Goal: Information Seeking & Learning: Check status

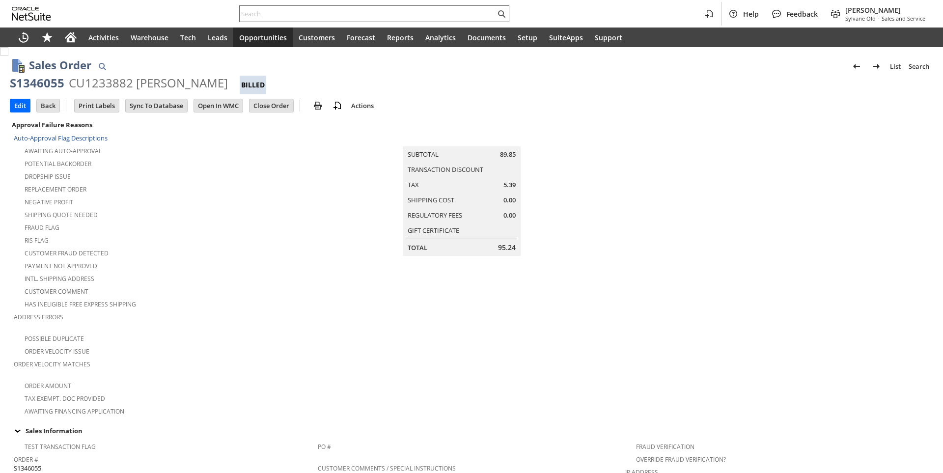
scroll to position [233, 0]
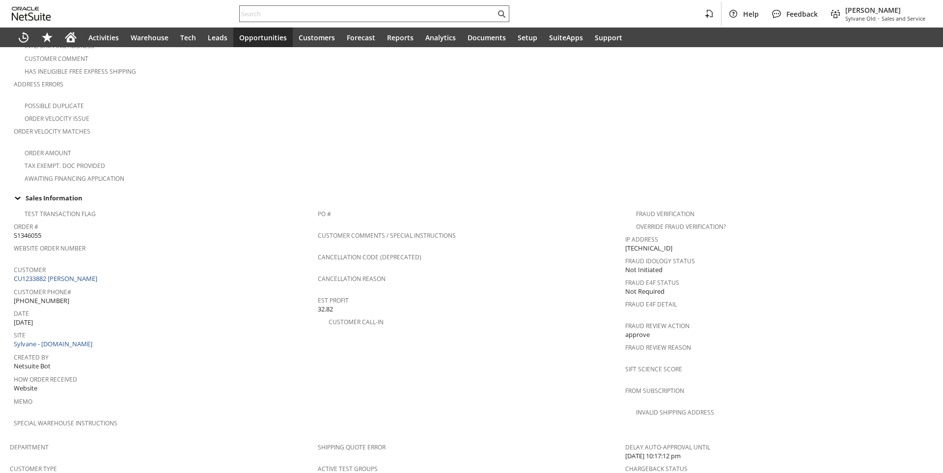
click at [276, 12] on input "text" at bounding box center [368, 14] width 256 height 12
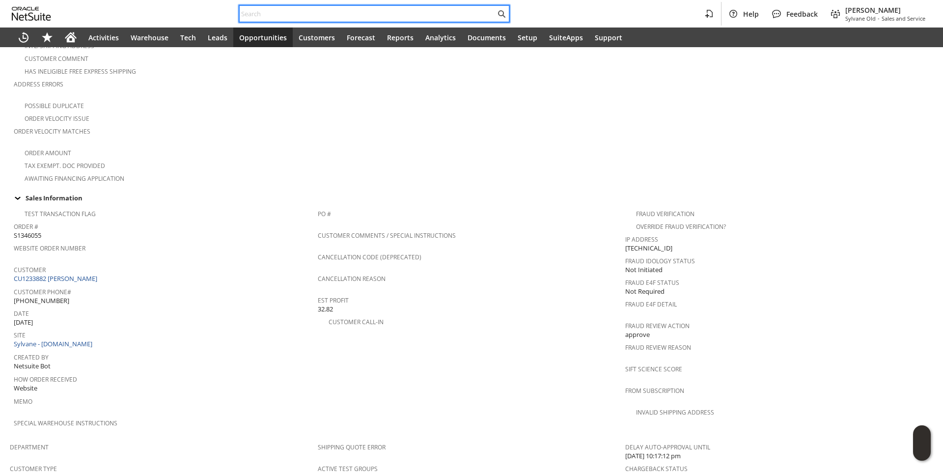
paste input "8592272714"
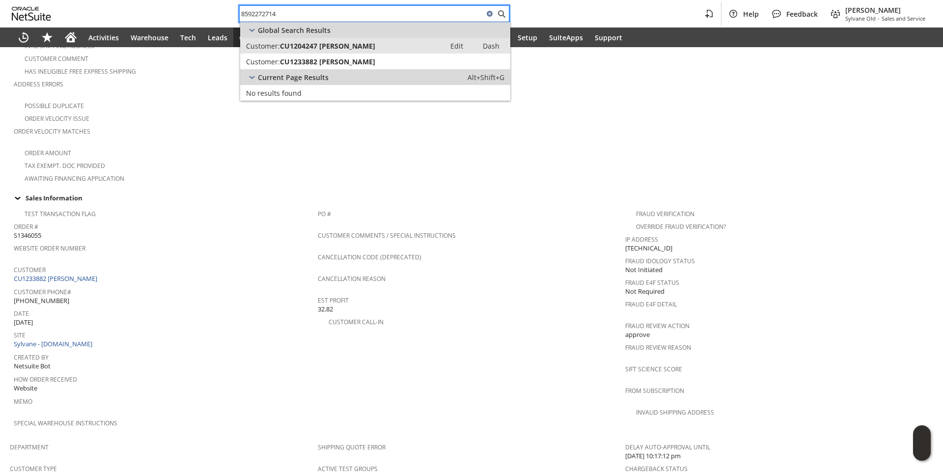
type input "8592272714"
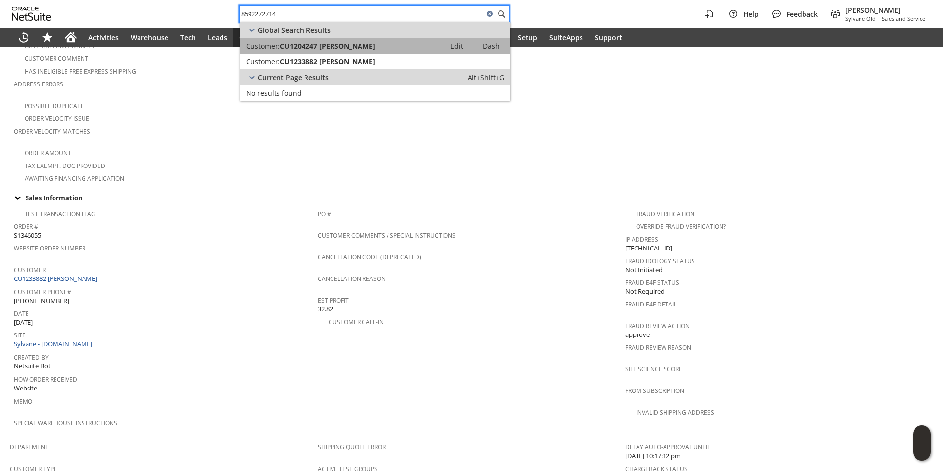
click at [308, 45] on span "CU1204247 [PERSON_NAME]" at bounding box center [327, 45] width 95 height 9
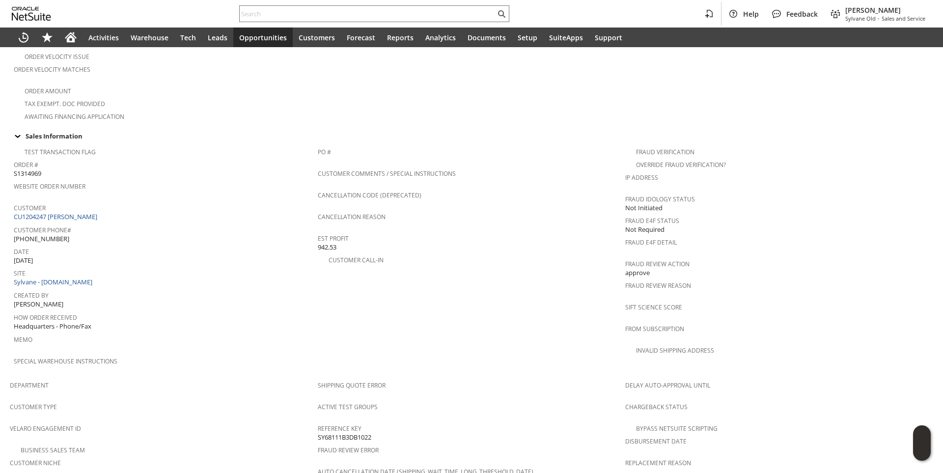
scroll to position [574, 0]
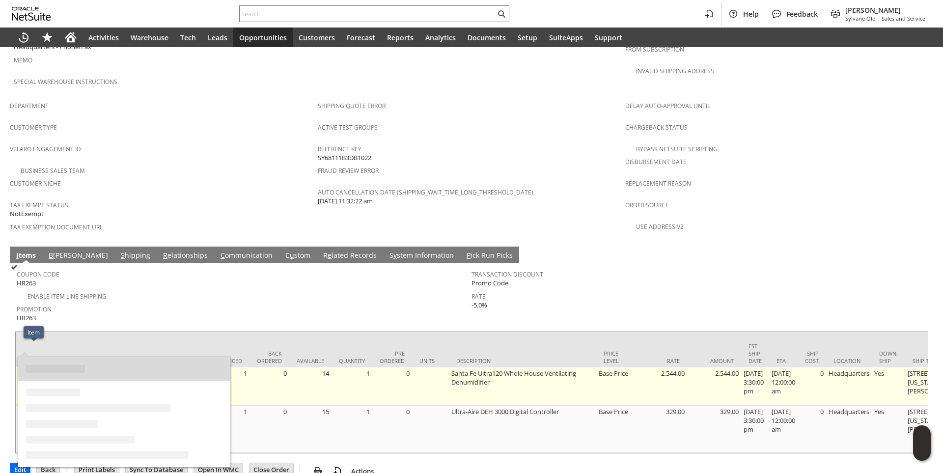
drag, startPoint x: 39, startPoint y: 349, endPoint x: 19, endPoint y: 350, distance: 20.2
click at [19, 368] on td "ul8062" at bounding box center [34, 387] width 37 height 38
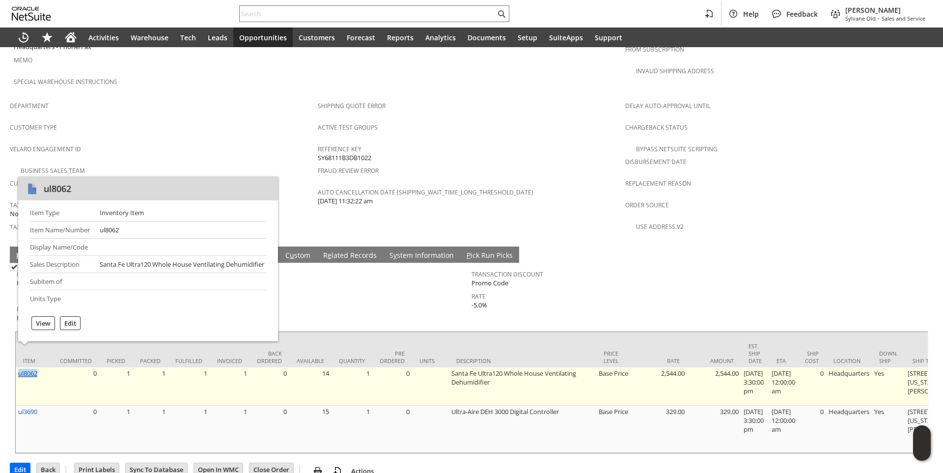
copy link "ul8062"
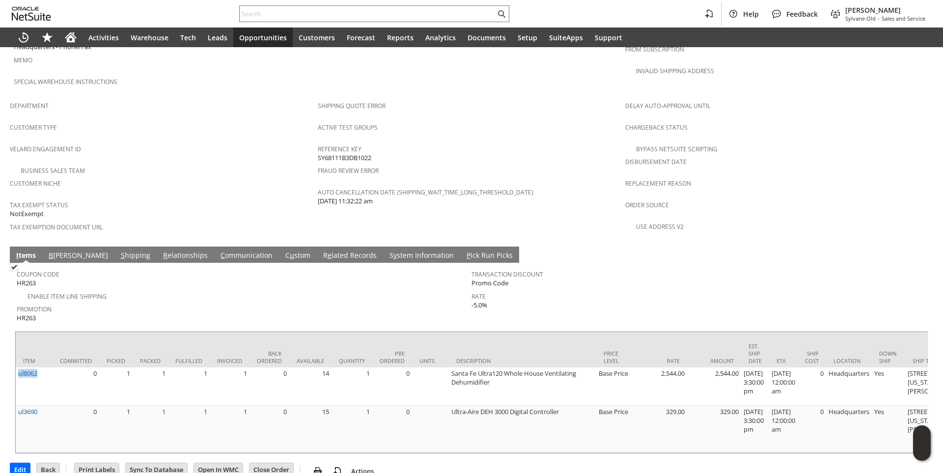
click at [118, 251] on link "S hipping" at bounding box center [135, 256] width 34 height 11
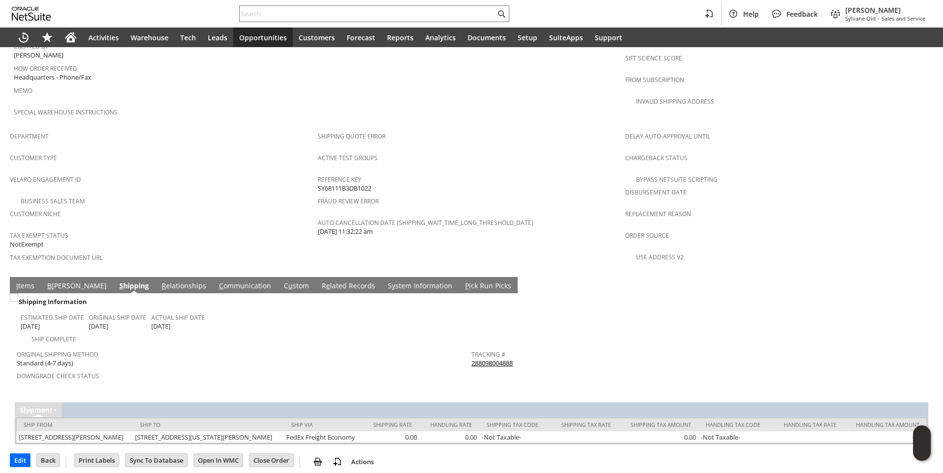
click at [492, 359] on link "288098004888" at bounding box center [492, 363] width 41 height 9
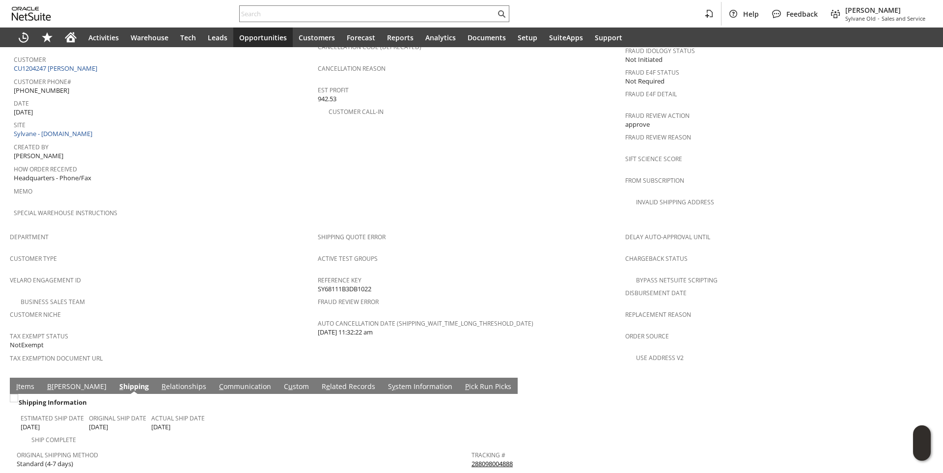
scroll to position [446, 0]
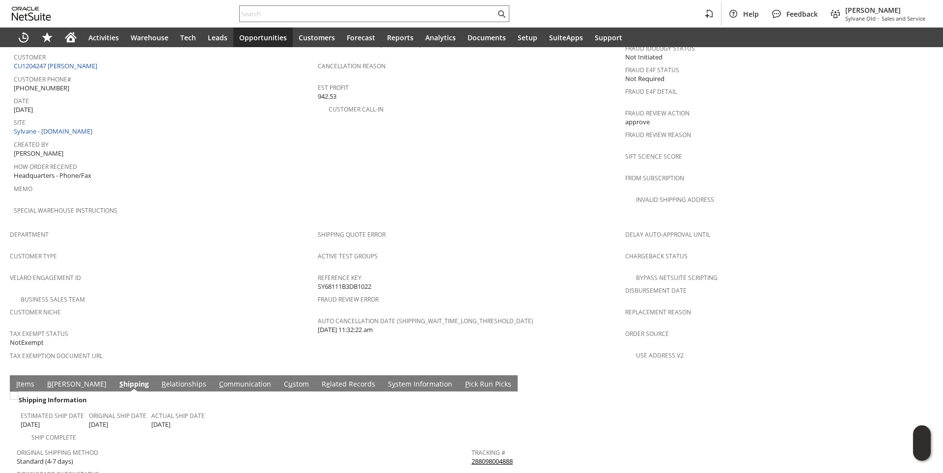
click at [222, 207] on td "Special Warehouse Instructions" at bounding box center [166, 214] width 304 height 22
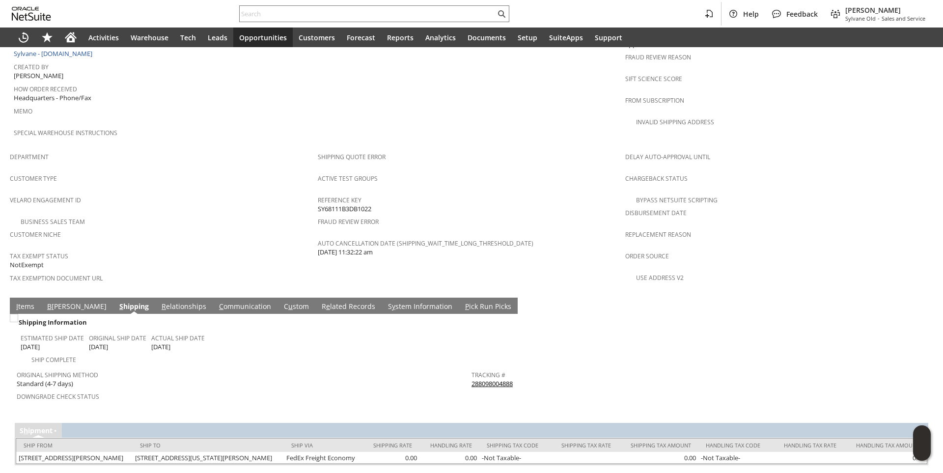
scroll to position [544, 0]
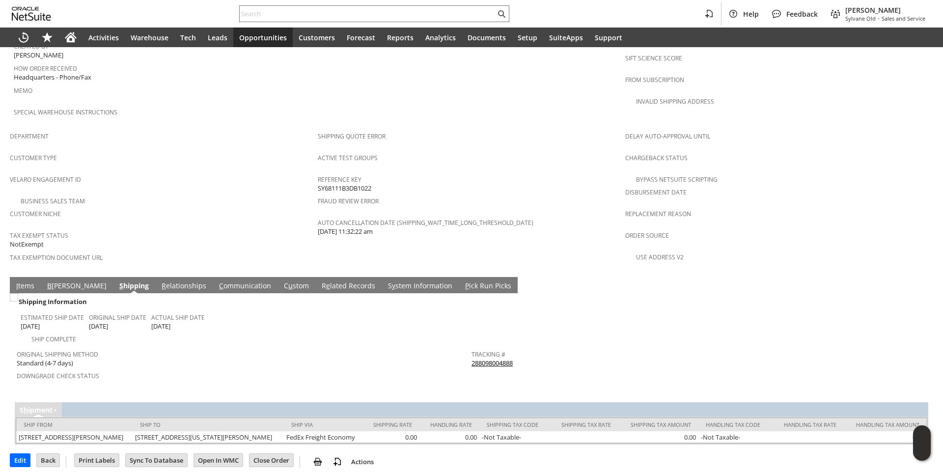
click at [217, 281] on link "C ommunication" at bounding box center [245, 286] width 57 height 11
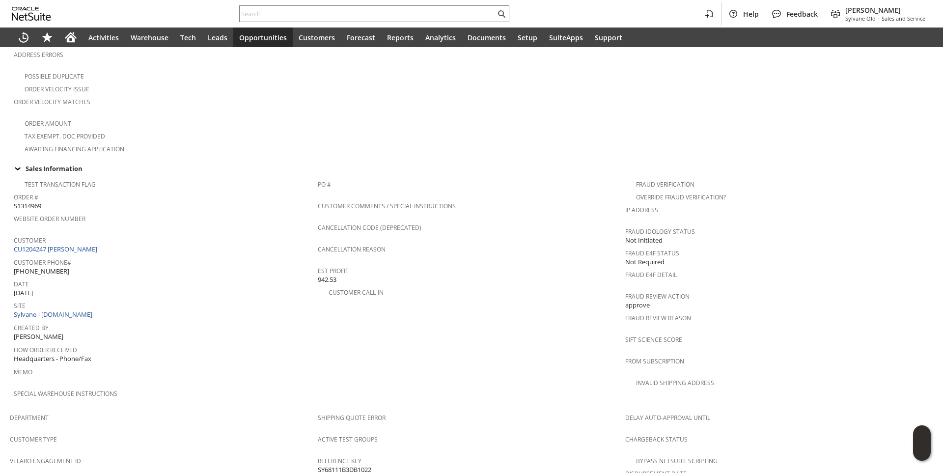
scroll to position [0, 0]
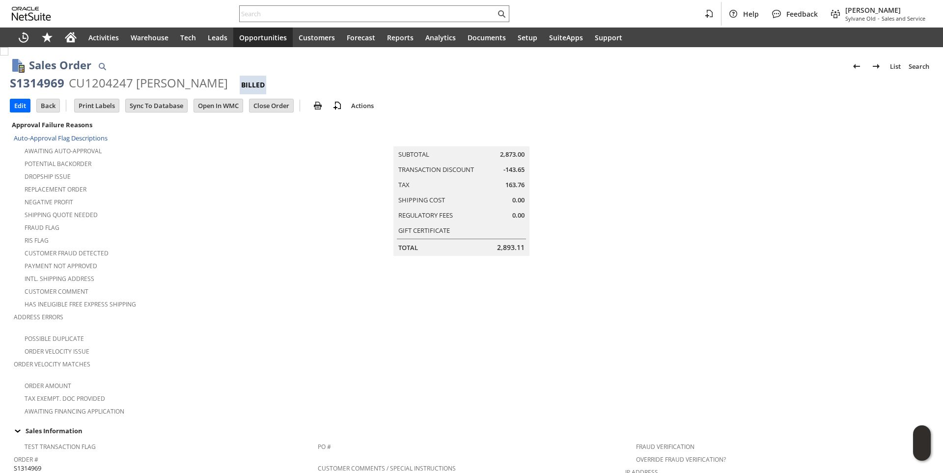
click at [39, 82] on div "S1314969" at bounding box center [37, 83] width 55 height 16
copy div "S1314969"
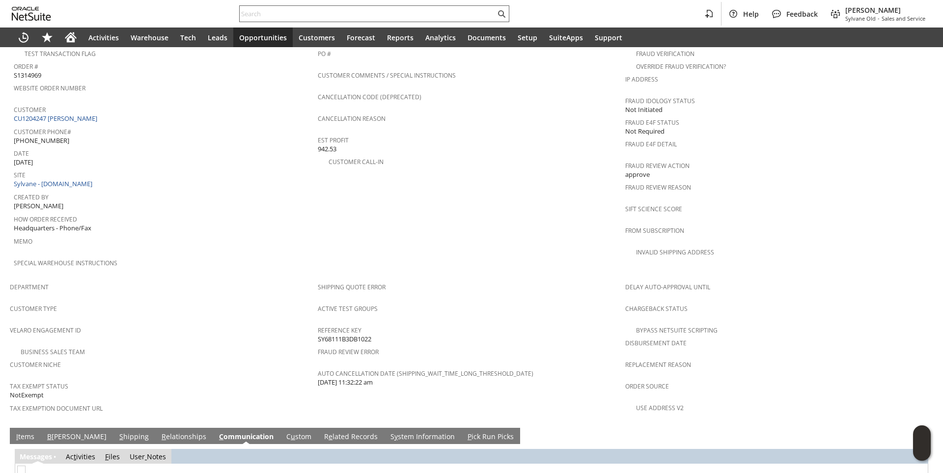
click at [296, 16] on input "text" at bounding box center [368, 14] width 256 height 12
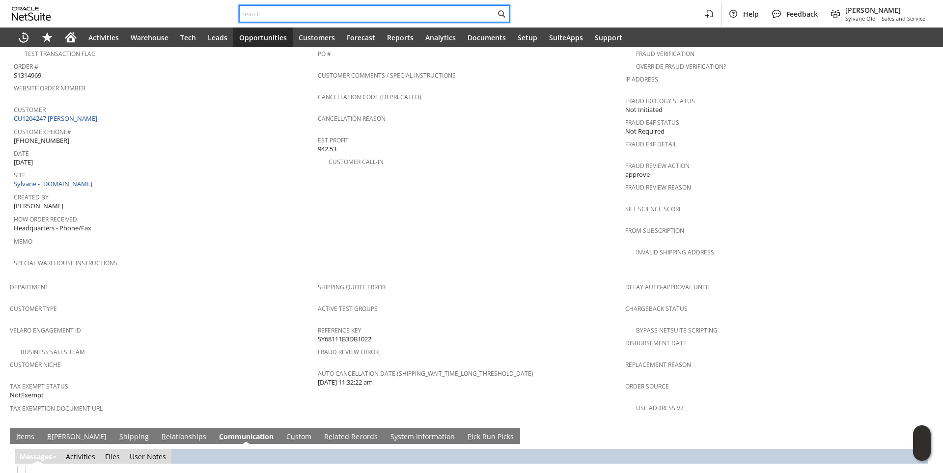
paste input "907918"
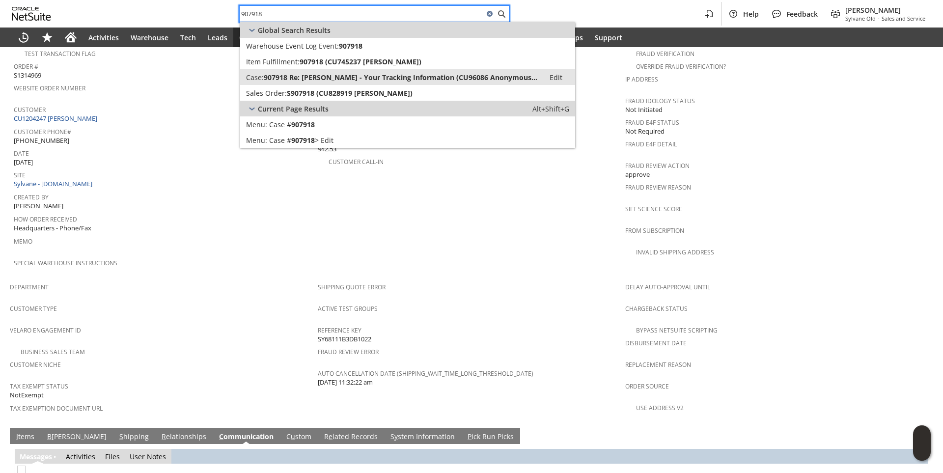
type input "907918"
click at [286, 82] on link "Case: 907918 Re: Sylvane - Your Tracking Information (CU96086 Anonymous Custome…" at bounding box center [407, 77] width 335 height 16
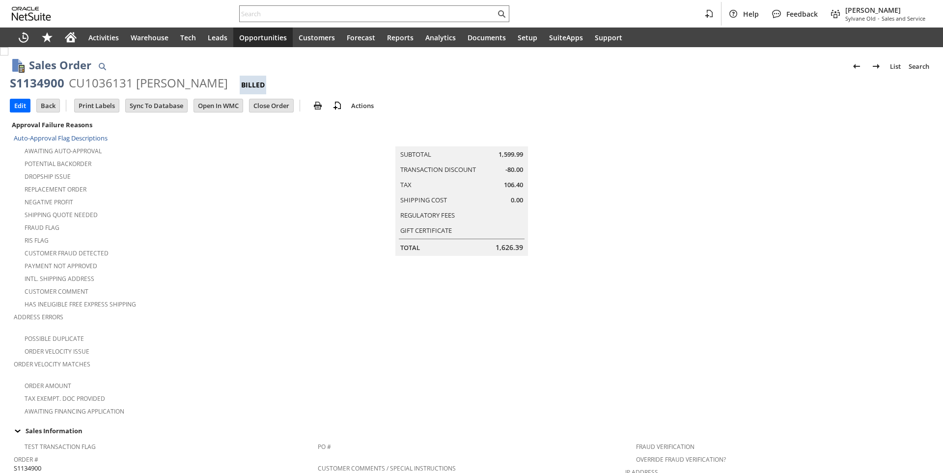
scroll to position [527, 0]
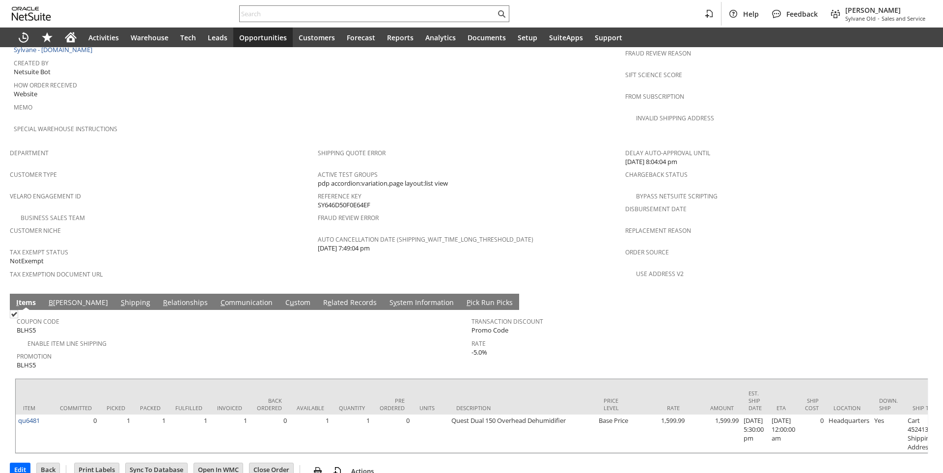
click at [218, 298] on link "C ommunication" at bounding box center [246, 303] width 57 height 11
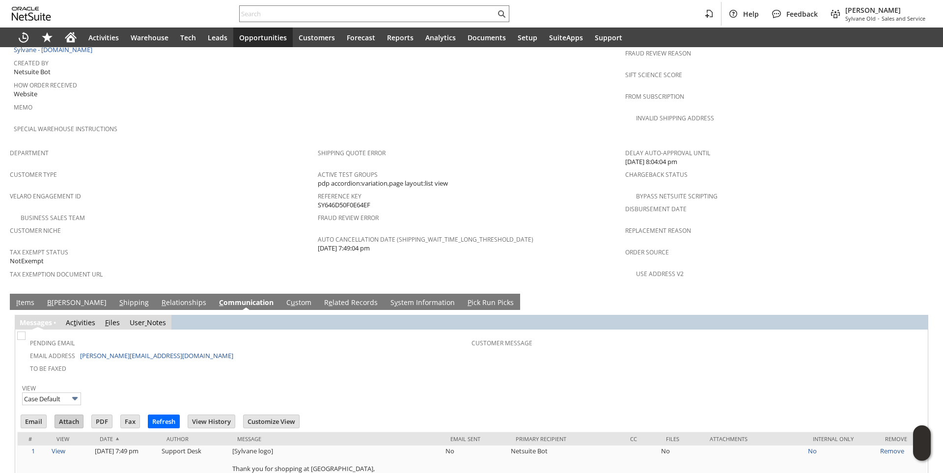
scroll to position [0, 0]
click at [30, 415] on input "Email" at bounding box center [33, 421] width 25 height 13
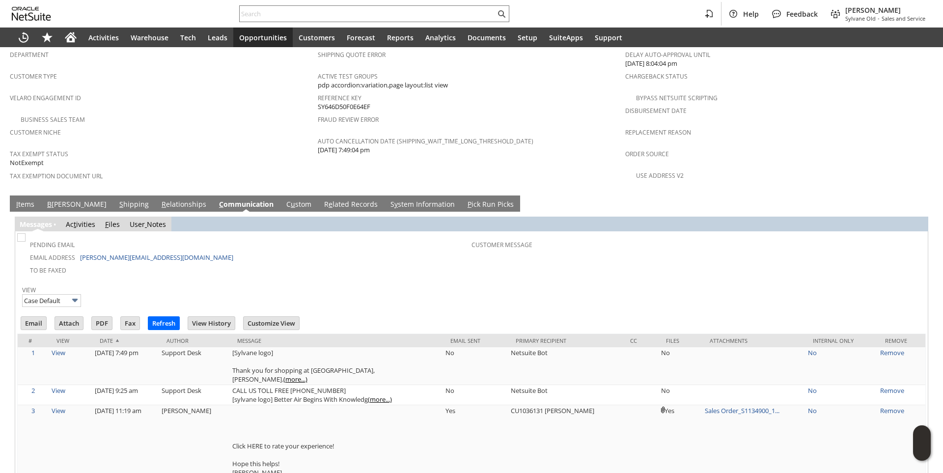
scroll to position [664, 0]
